Goal: Communication & Community: Answer question/provide support

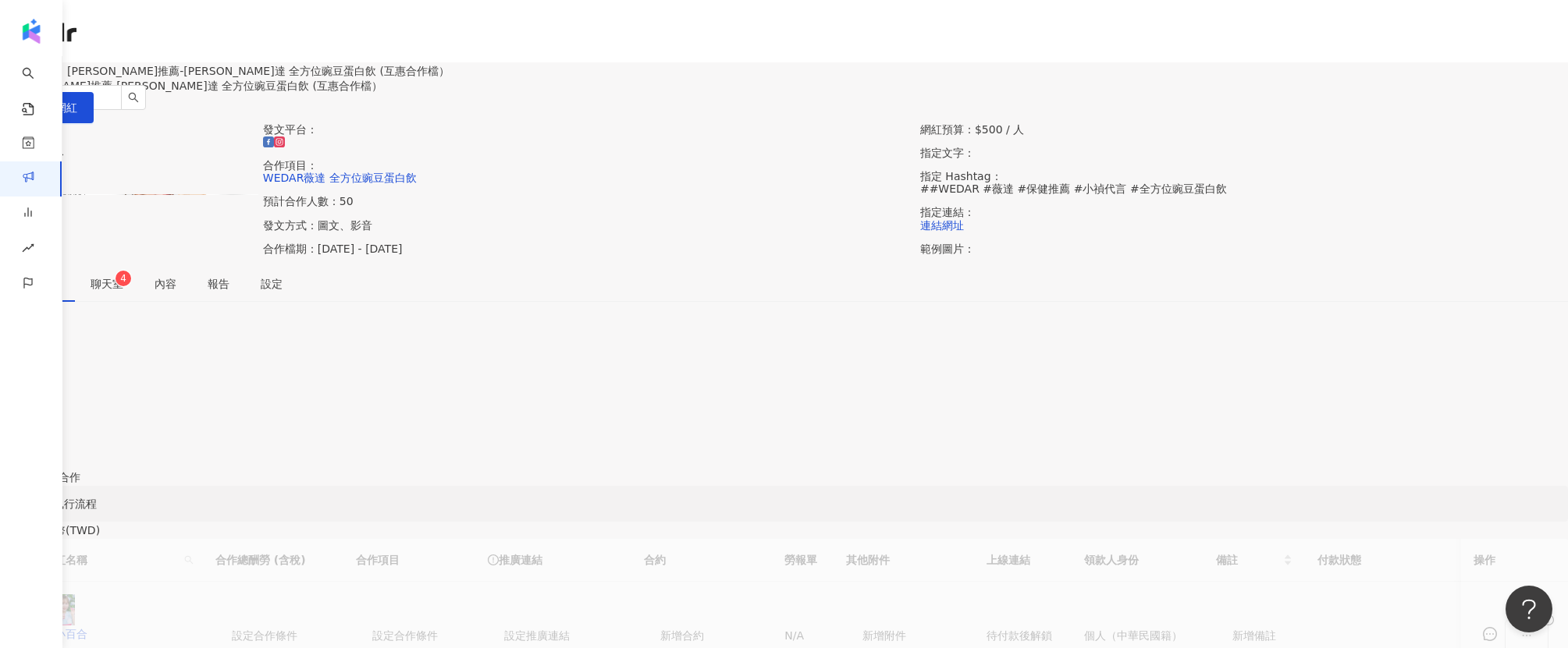
click at [665, 366] on div "4" at bounding box center [784, 357] width 1568 height 17
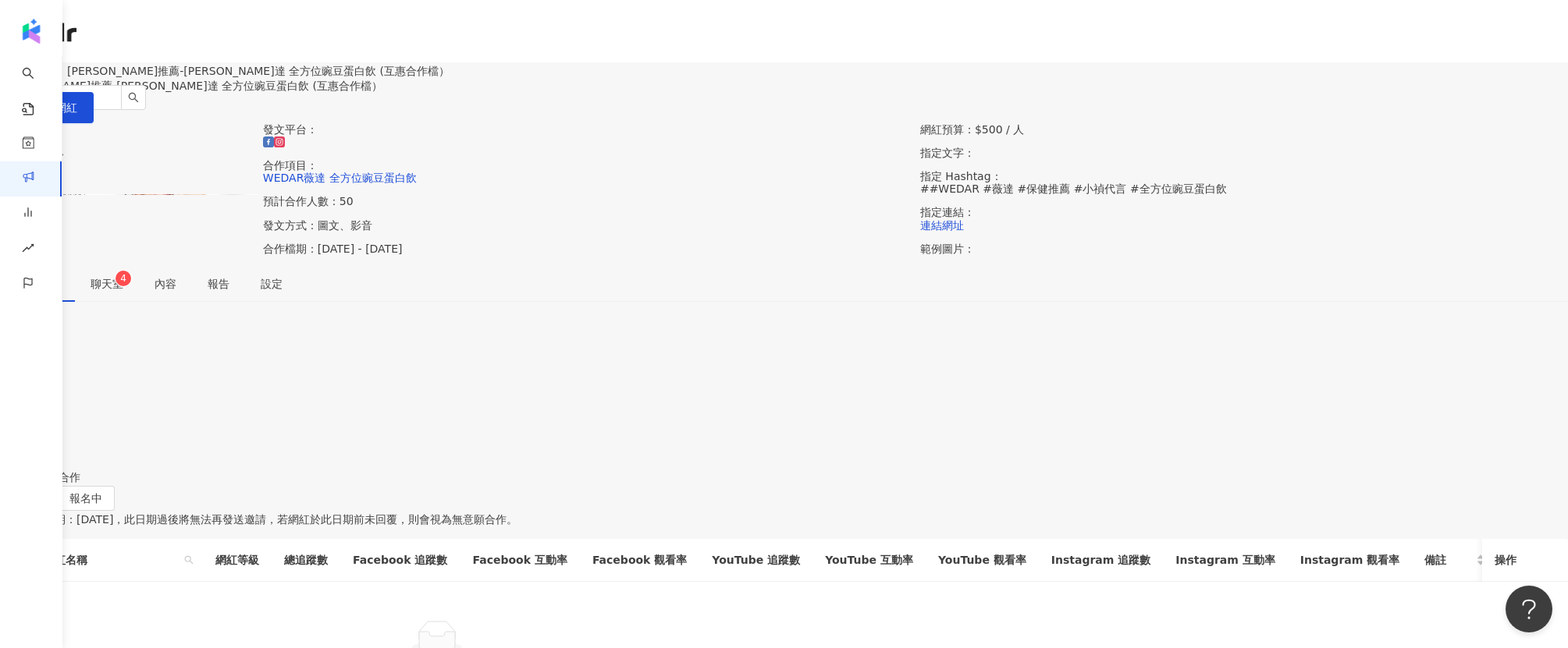
click at [139, 302] on div "聊天室 4" at bounding box center [107, 284] width 64 height 36
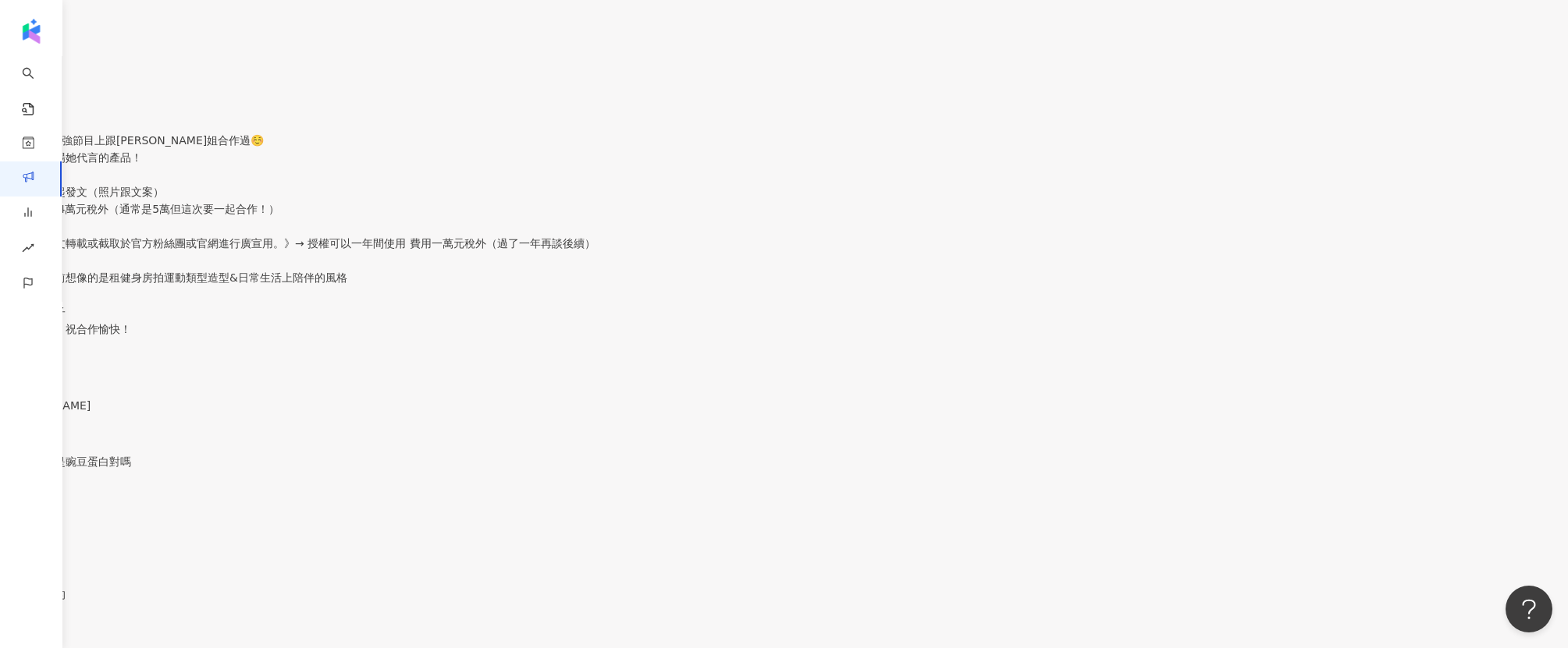
scroll to position [40, 0]
click at [469, 453] on p "請問產品就是豌豆蛋白對嗎" at bounding box center [784, 461] width 1568 height 17
type textarea "*"
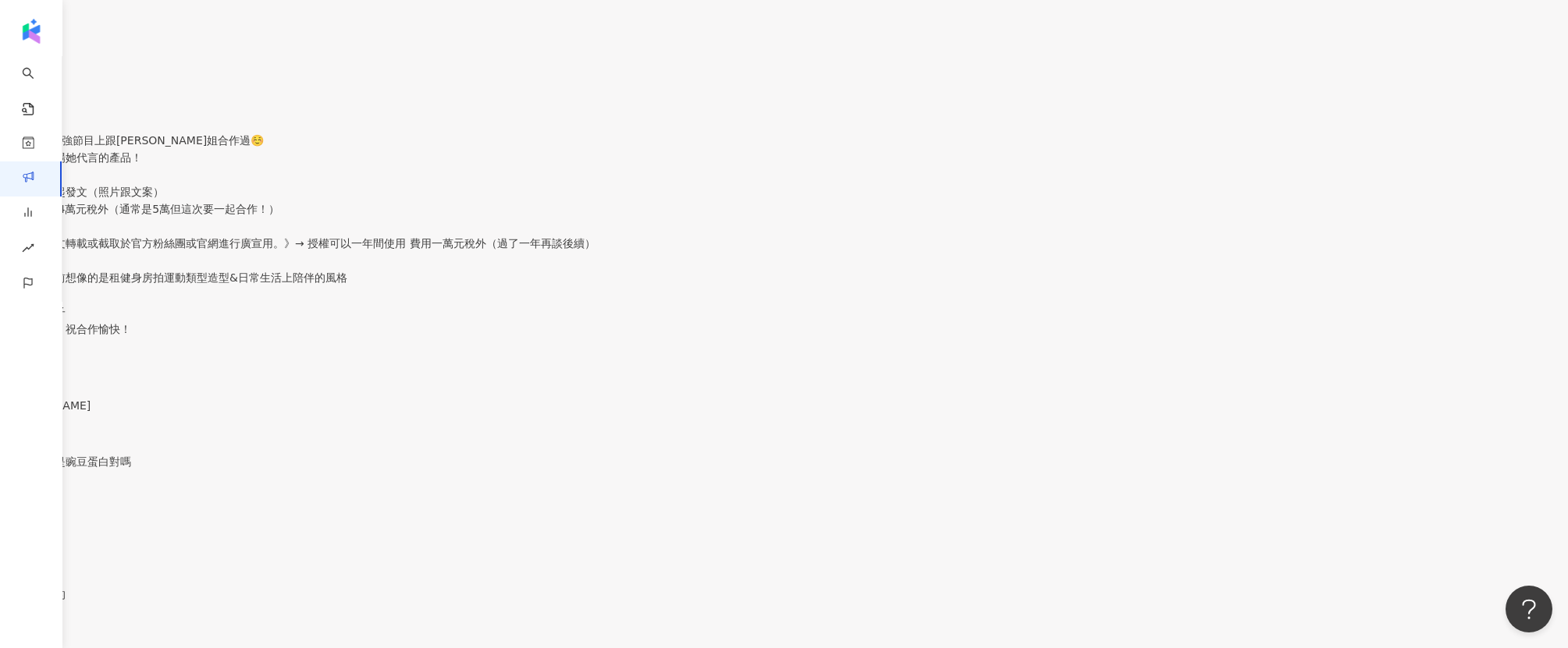
type textarea "***"
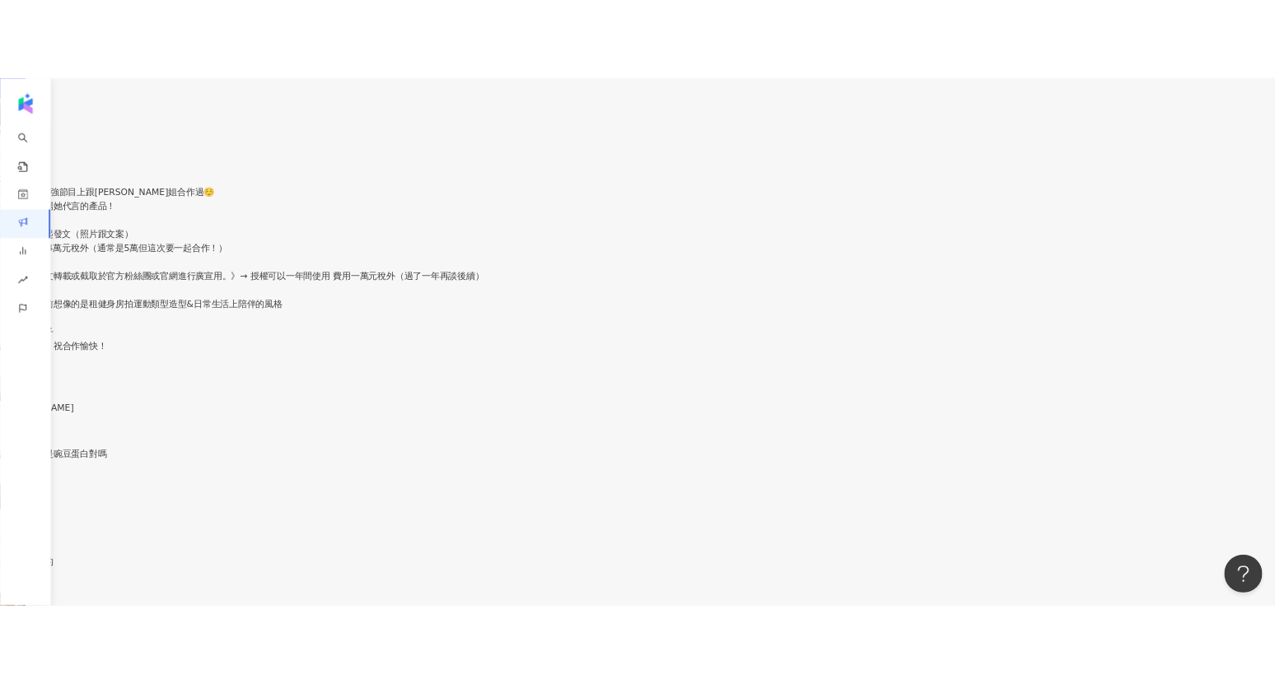
scroll to position [220, 0]
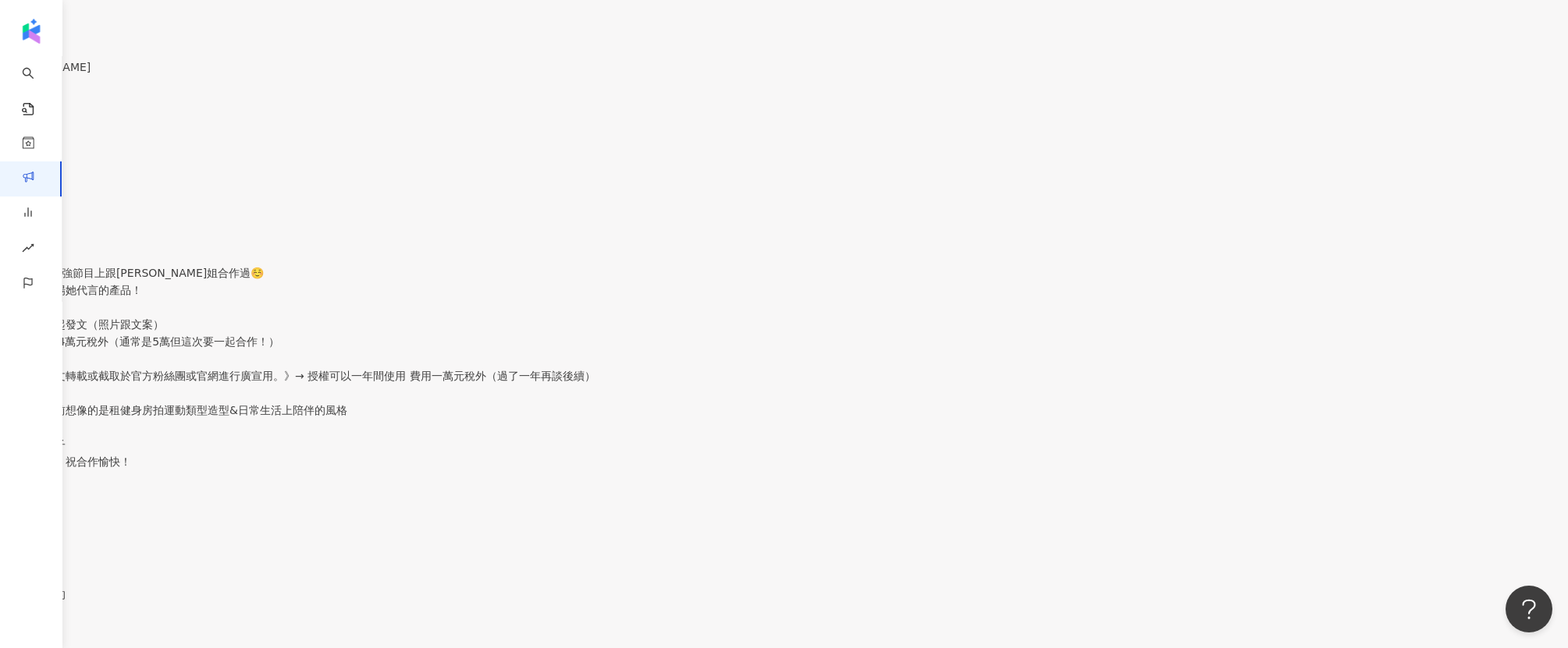
type textarea "*"
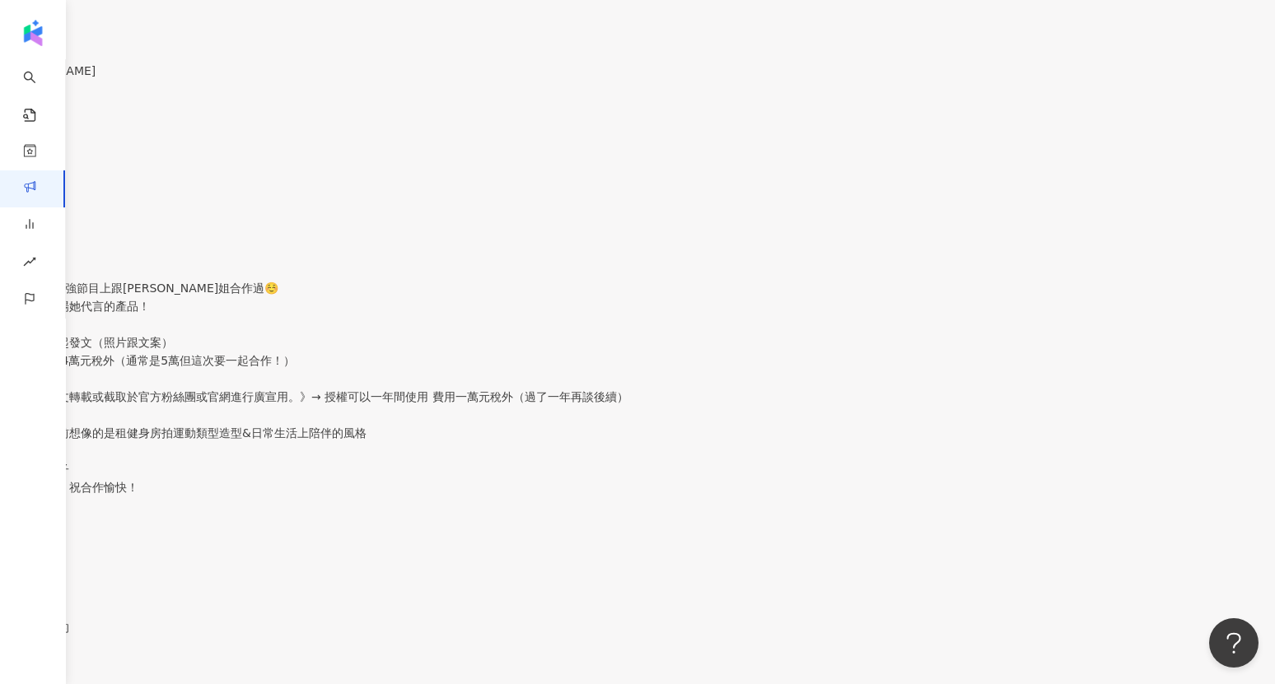
scroll to position [0, 0]
click at [290, 261] on div "您好！ 我在2分之一強節目上跟小禎姐合作過☺️ 希望可以捧場她代言的產品！ 在IG/FB 一起發文（照片跟文案） 各一則 總共4萬元稅外（通常是5萬但這次要一…" at bounding box center [637, 393] width 1275 height 265
drag, startPoint x: 499, startPoint y: 212, endPoint x: 729, endPoint y: 462, distance: 339.8
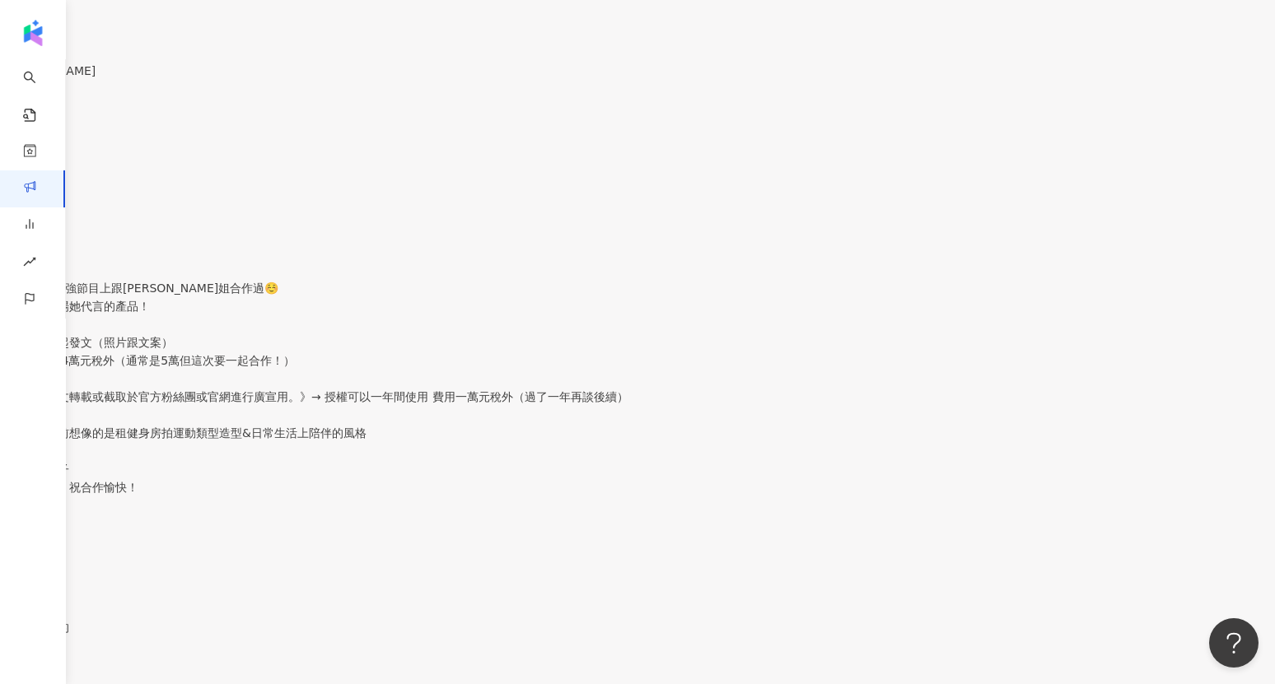
copy p "您好！ 我在2分之一強節目上跟小禎姐合作過☺️ 希望可以捧場她代言的產品！ 在IG/FB 一起發文（照片跟文案） 各一則 總共4萬元稅外（通常是5萬但這次要一…"
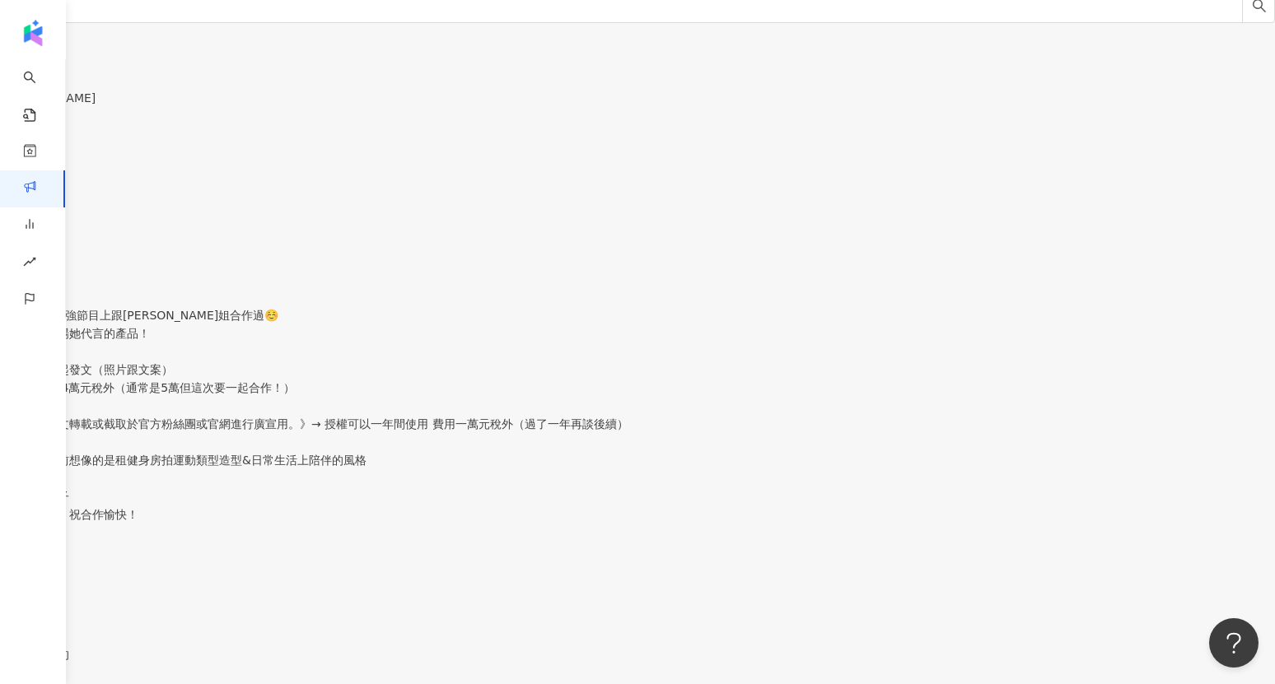
scroll to position [386, 0]
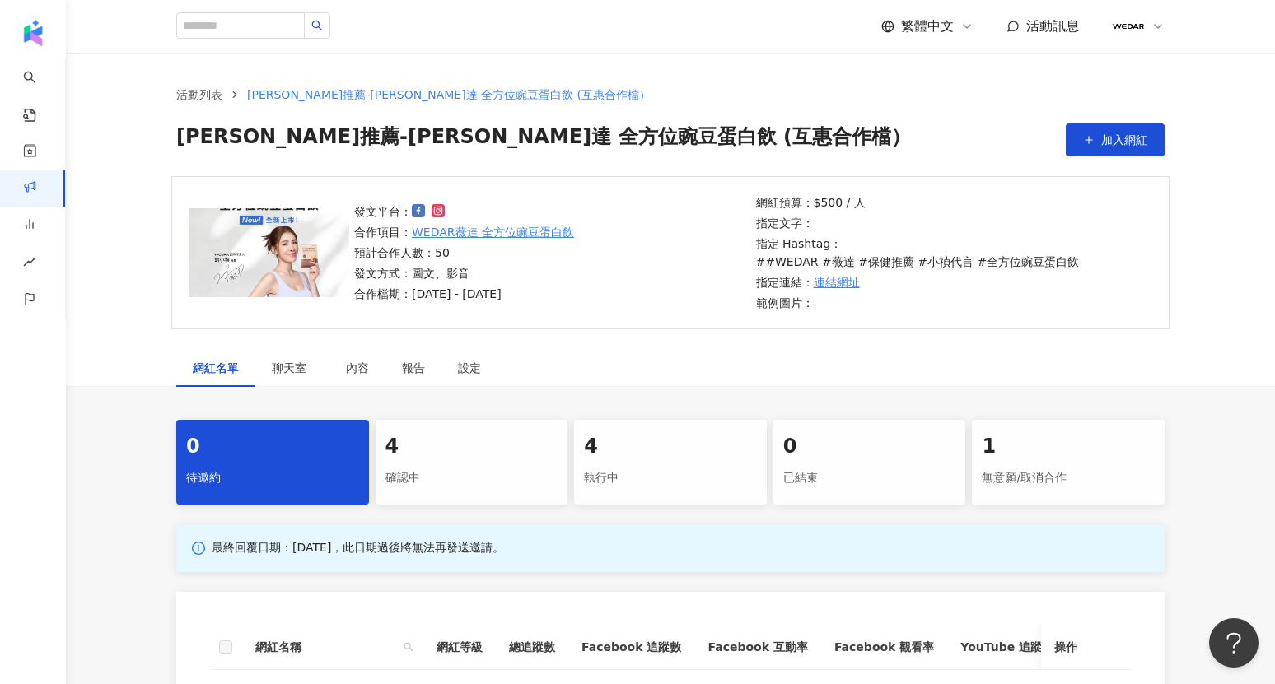
click at [471, 442] on div "4" at bounding box center [471, 447] width 173 height 28
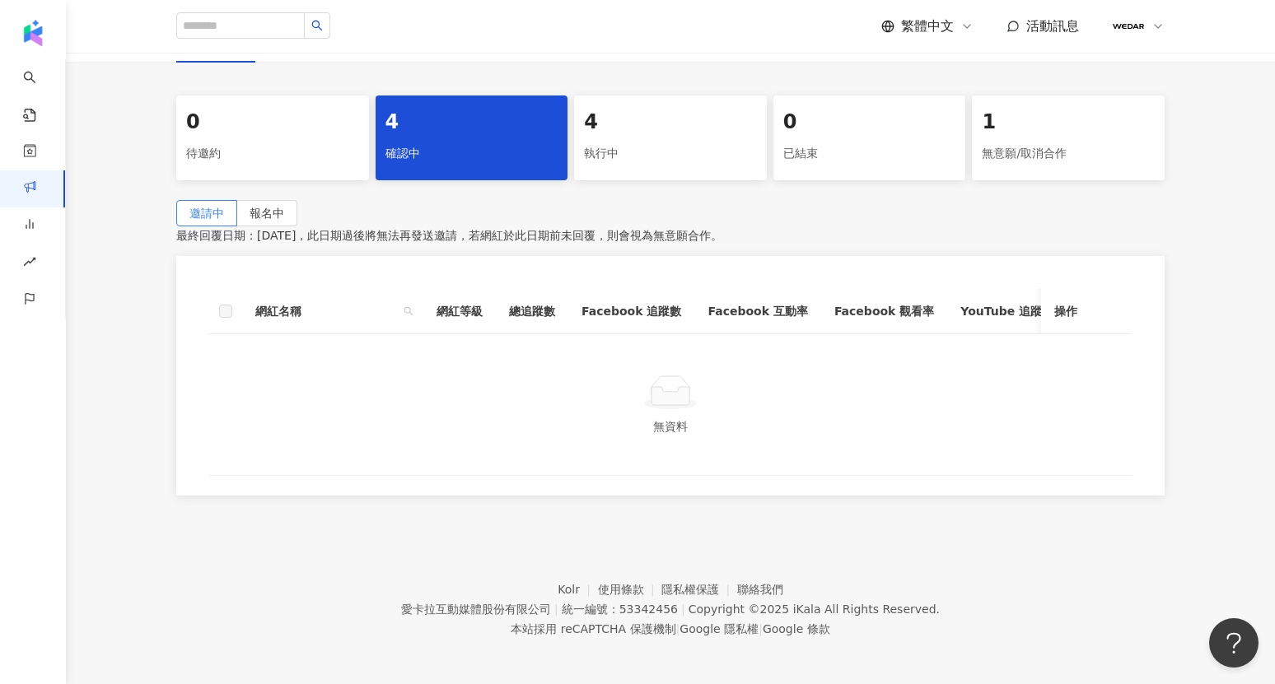
scroll to position [344, 0]
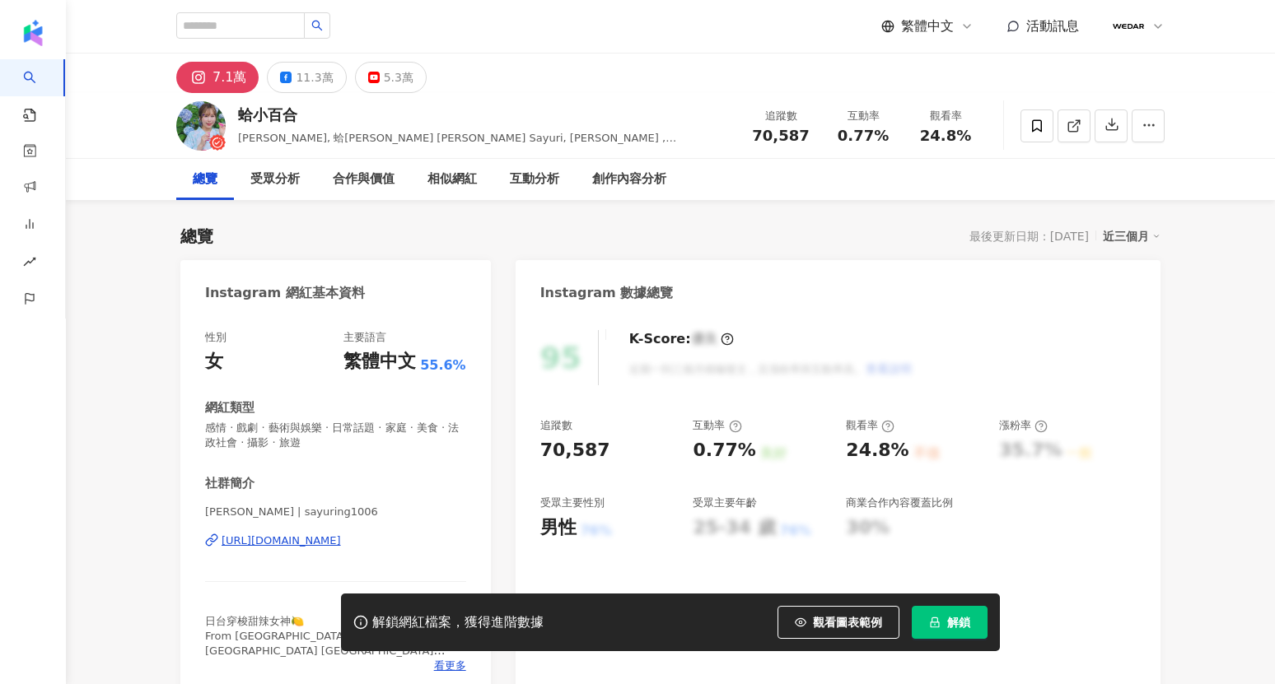
click at [326, 539] on div "[URL][DOMAIN_NAME]" at bounding box center [281, 541] width 119 height 15
